Goal: Task Accomplishment & Management: Manage account settings

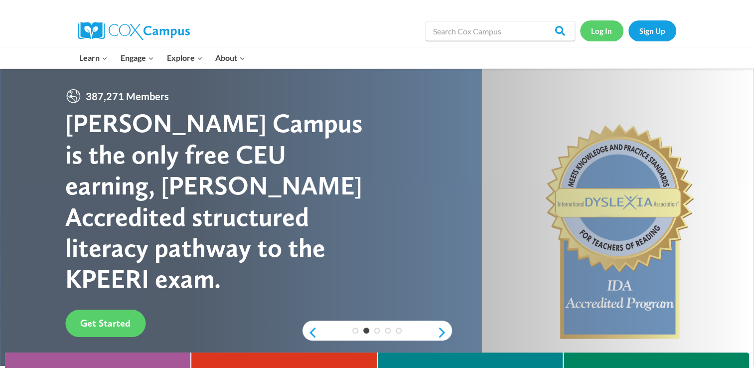
click at [603, 30] on link "Log In" at bounding box center [601, 30] width 43 height 20
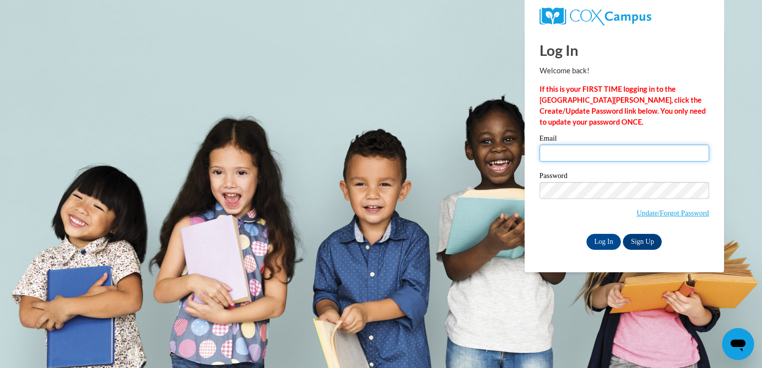
click at [557, 156] on input "Email" at bounding box center [623, 153] width 169 height 17
type input "landon.chalmers@morehouse.edu"
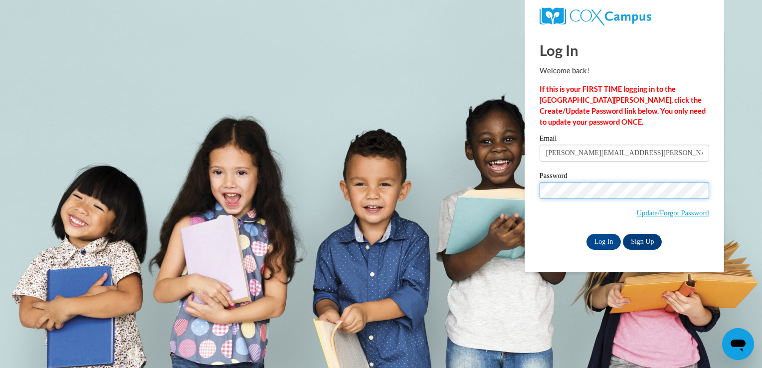
click at [586, 234] on input "Log In" at bounding box center [603, 242] width 35 height 16
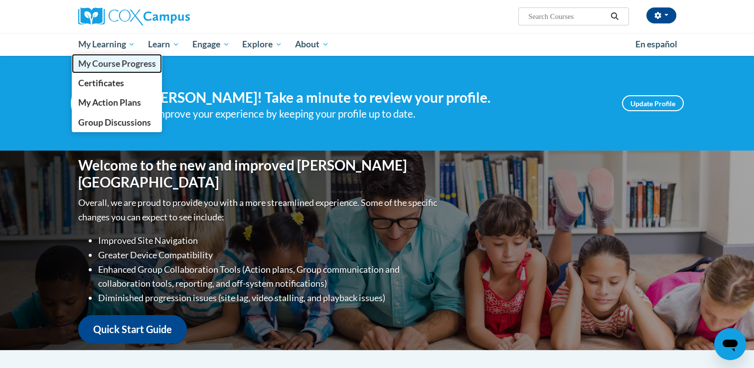
click at [126, 63] on span "My Course Progress" at bounding box center [117, 63] width 78 height 10
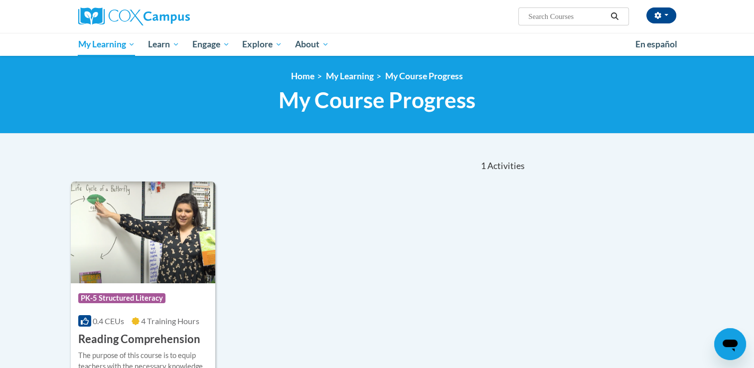
scroll to position [97, 0]
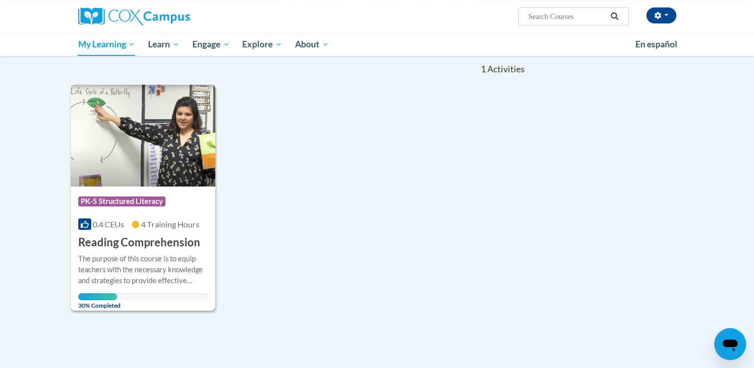
click at [133, 235] on h3 "Reading Comprehension" at bounding box center [139, 242] width 122 height 15
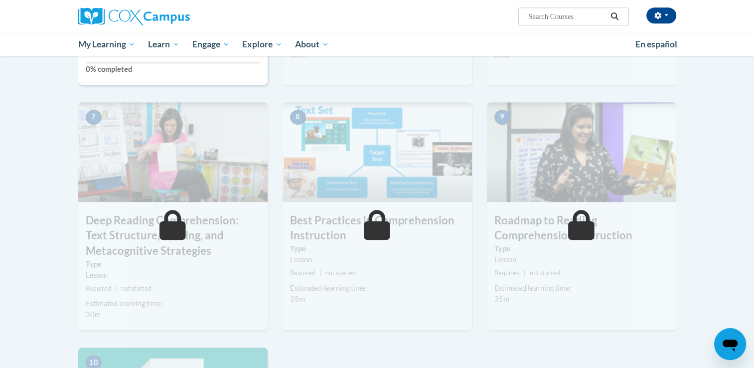
scroll to position [677, 0]
